Goal: Find specific page/section: Find specific page/section

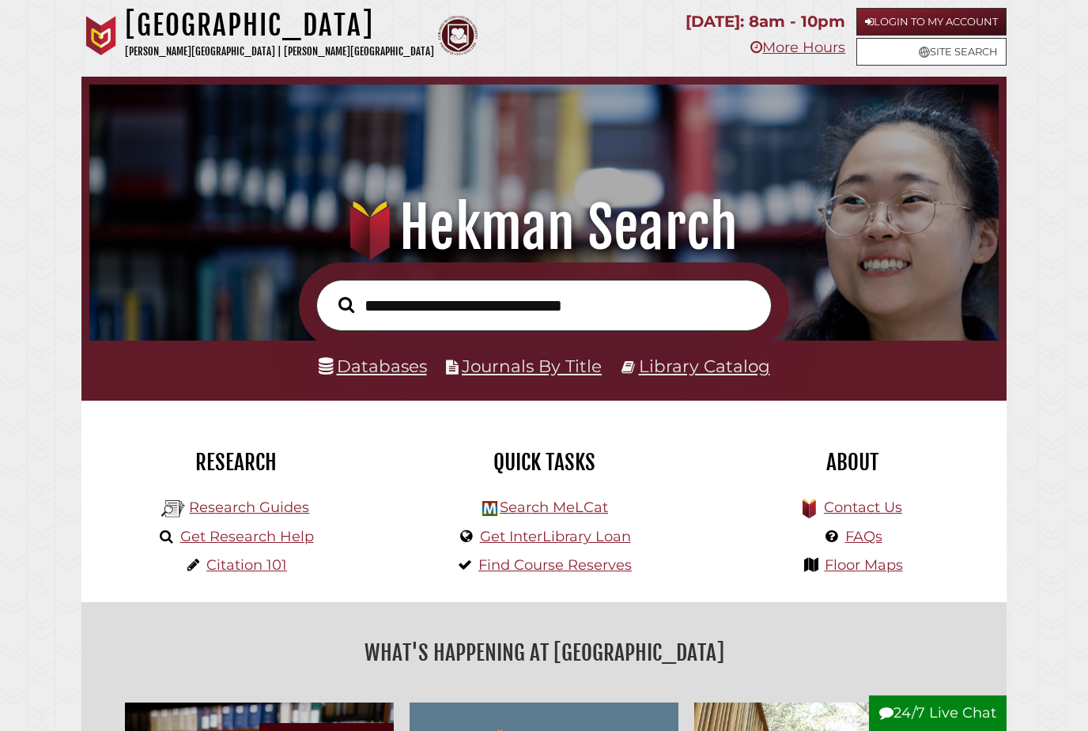
scroll to position [300, 901]
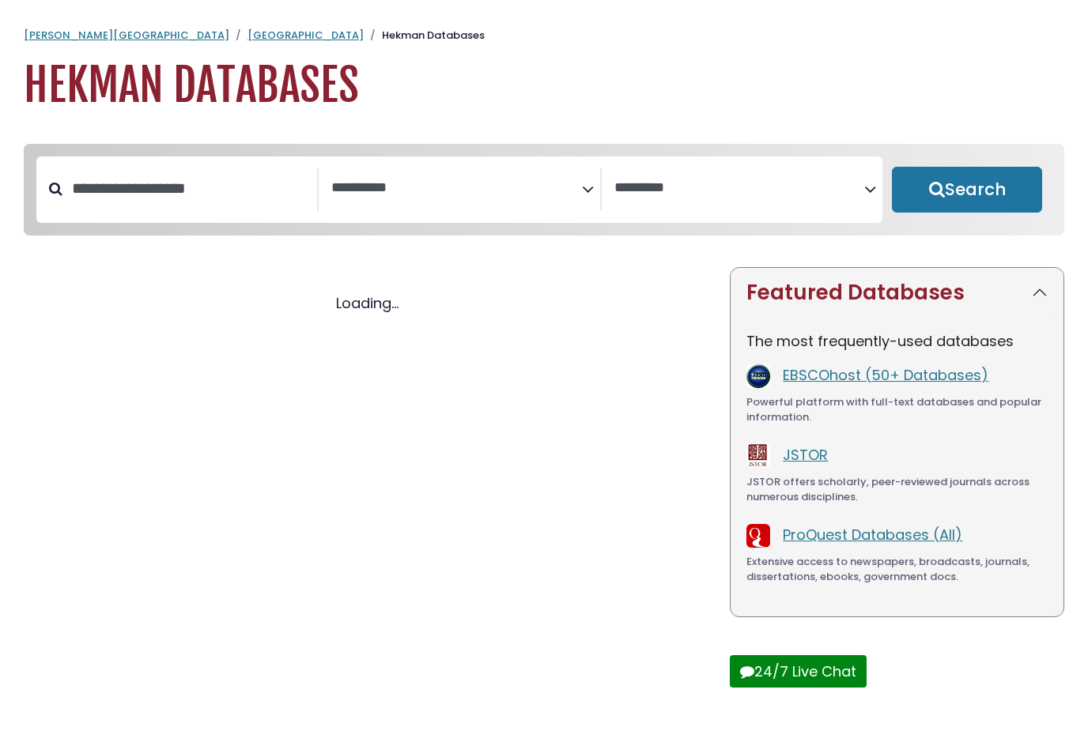
select select "Database Subject Filter"
select select "Database Vendors Filter"
select select "Database Subject Filter"
select select "Database Vendors Filter"
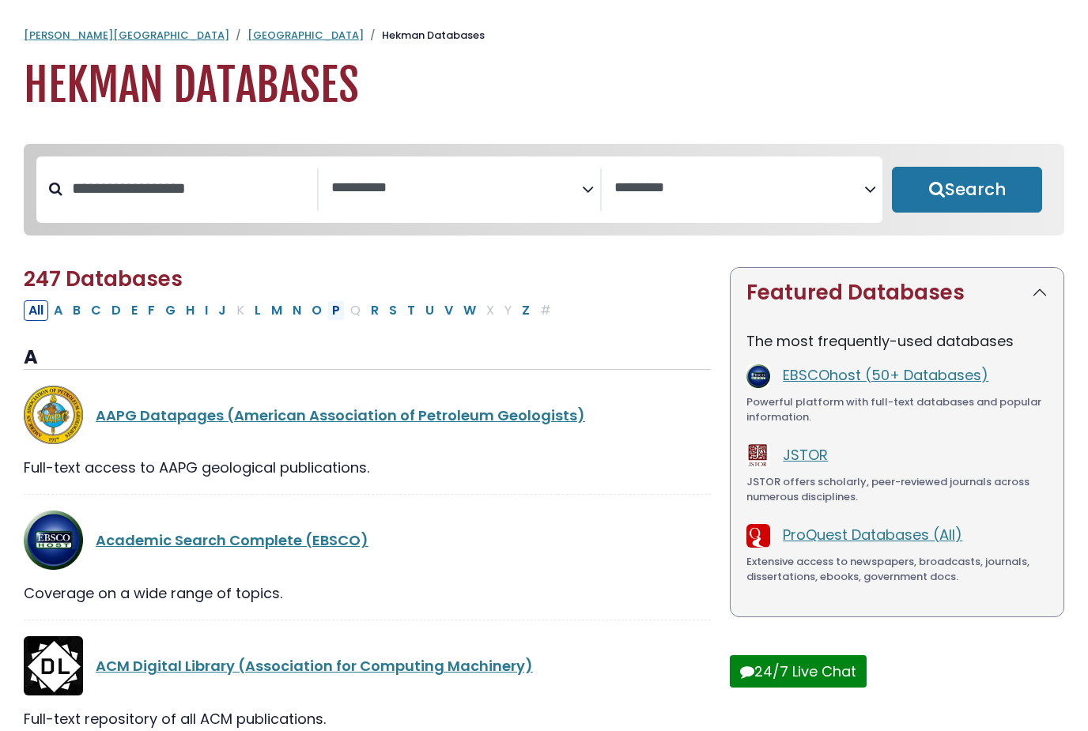
click at [334, 313] on button "P" at bounding box center [335, 310] width 17 height 21
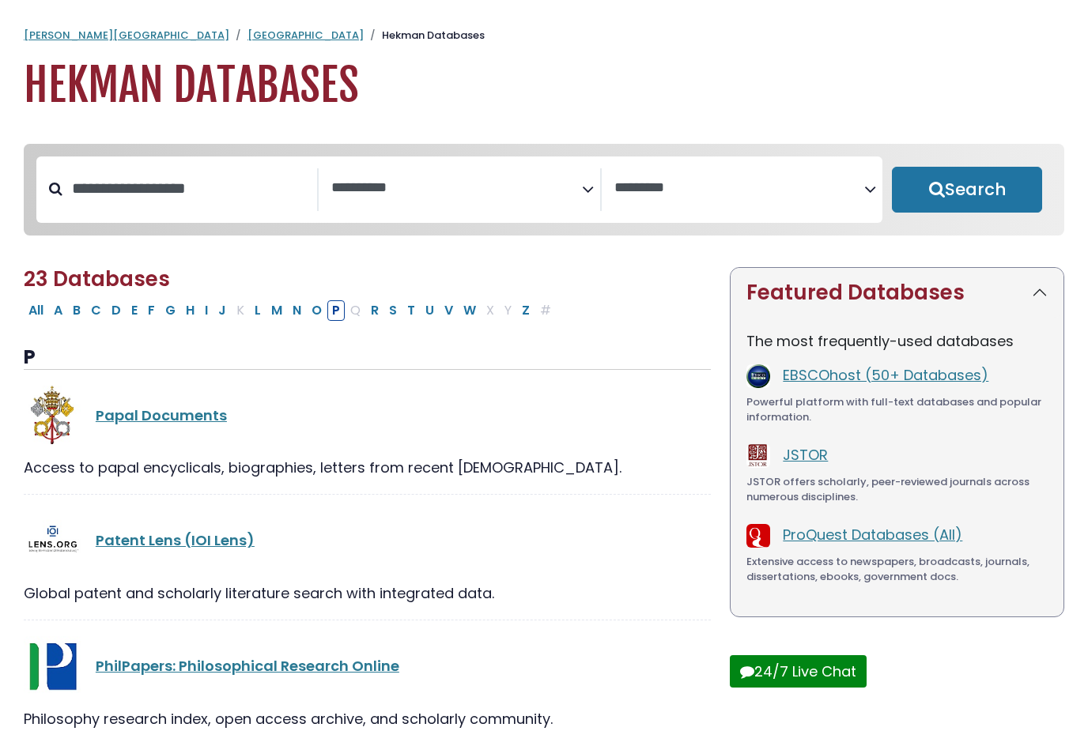
select select "Database Subject Filter"
select select "Database Vendors Filter"
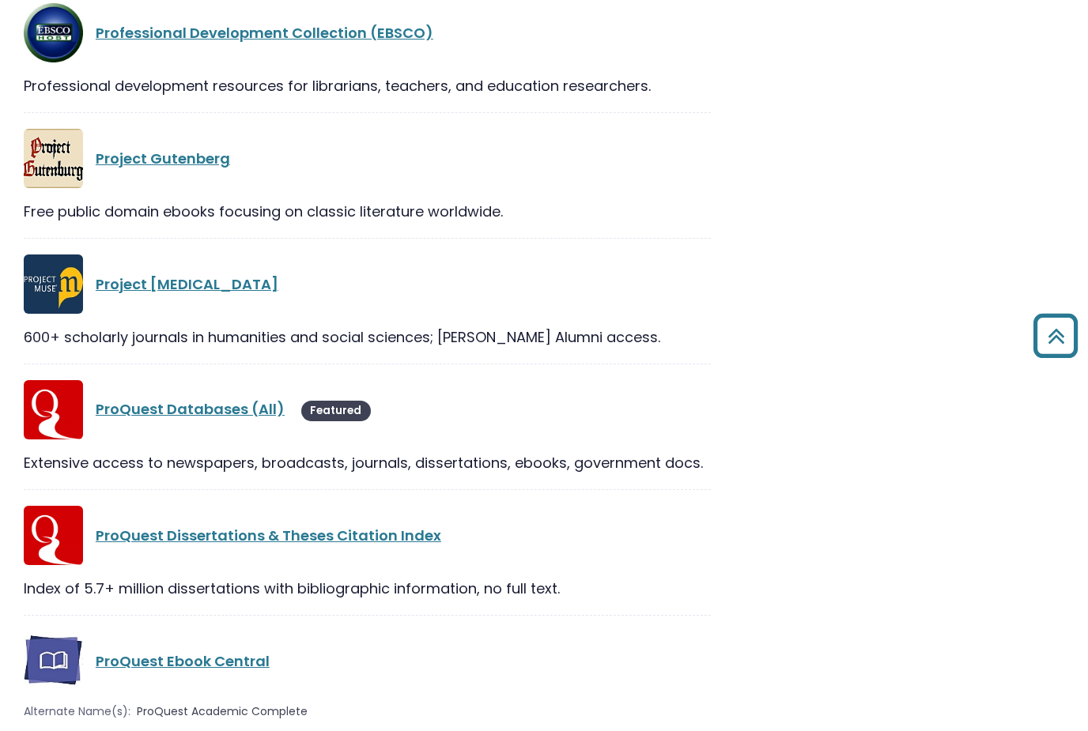
scroll to position [1683, 0]
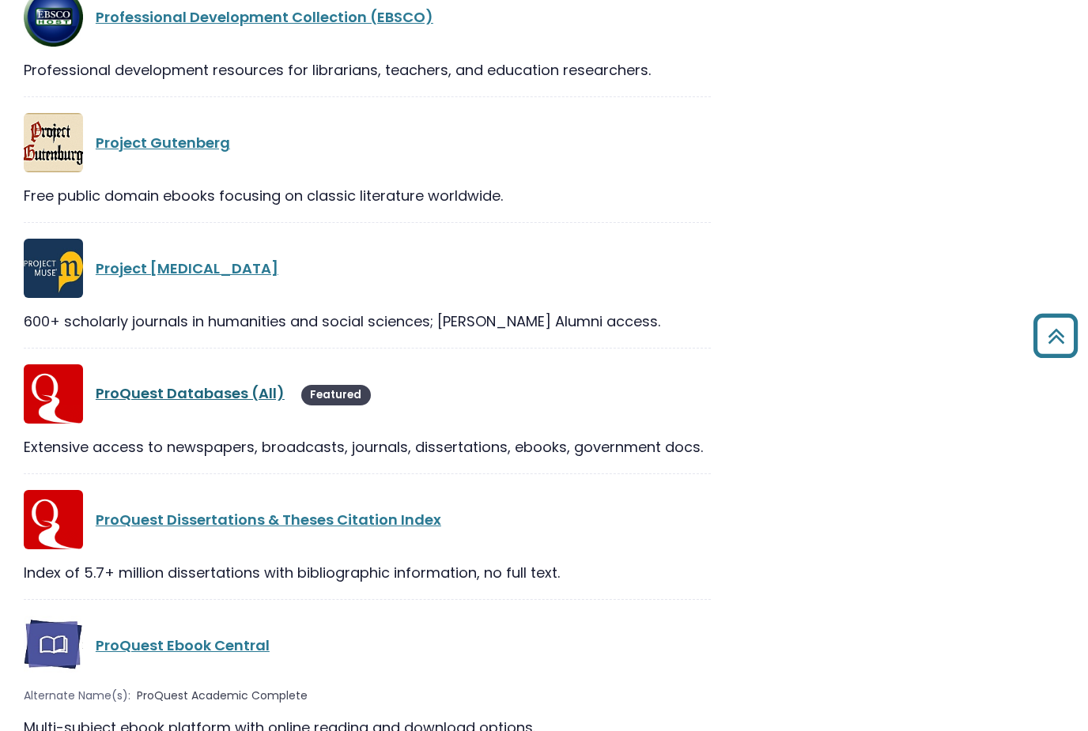
click at [242, 396] on link "ProQuest Databases (All)" at bounding box center [190, 394] width 189 height 20
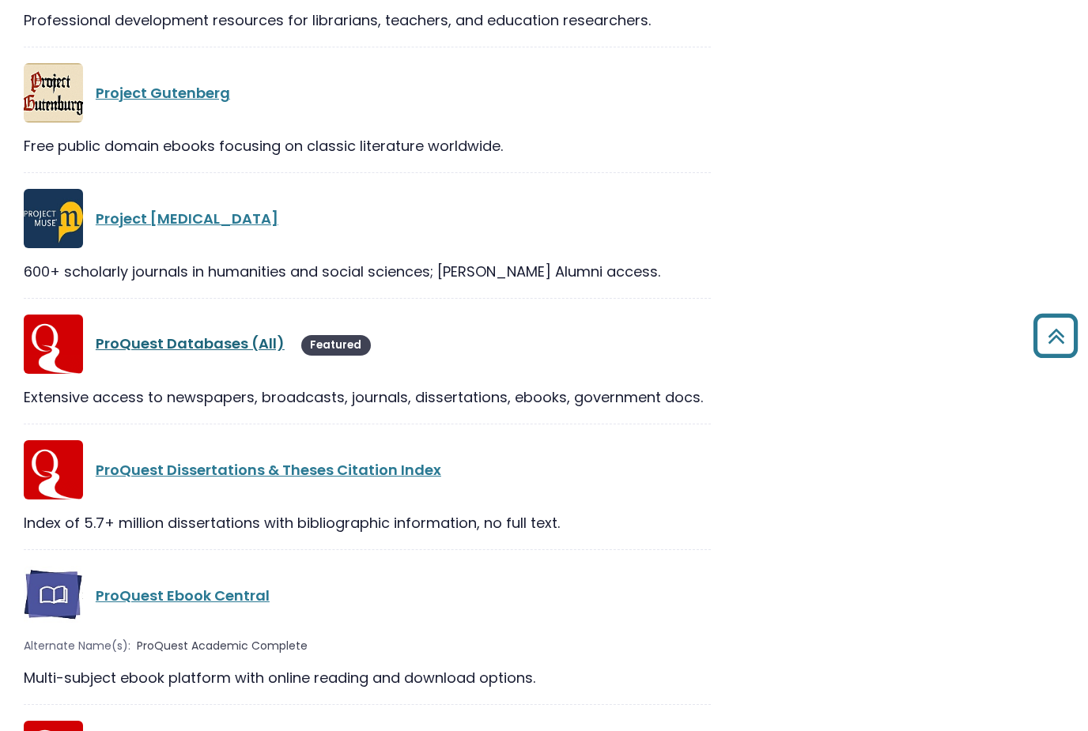
click at [240, 348] on link "ProQuest Databases (All)" at bounding box center [190, 344] width 189 height 20
